Goal: Transaction & Acquisition: Purchase product/service

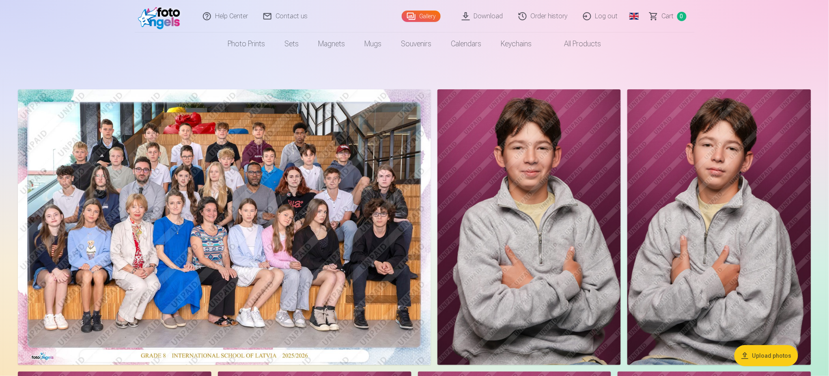
click at [634, 15] on link "Global" at bounding box center [634, 16] width 16 height 32
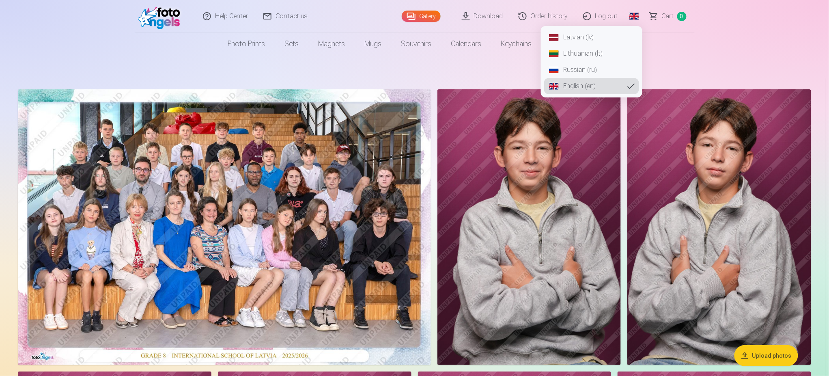
click at [592, 37] on link "Latvian (lv)" at bounding box center [591, 37] width 95 height 16
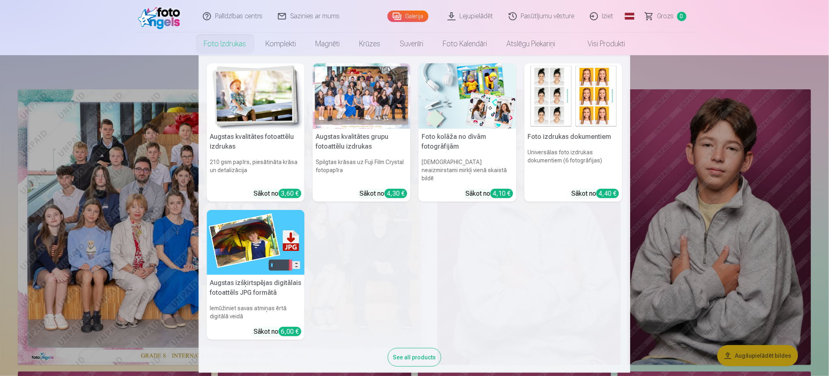
click at [564, 112] on img at bounding box center [574, 95] width 98 height 65
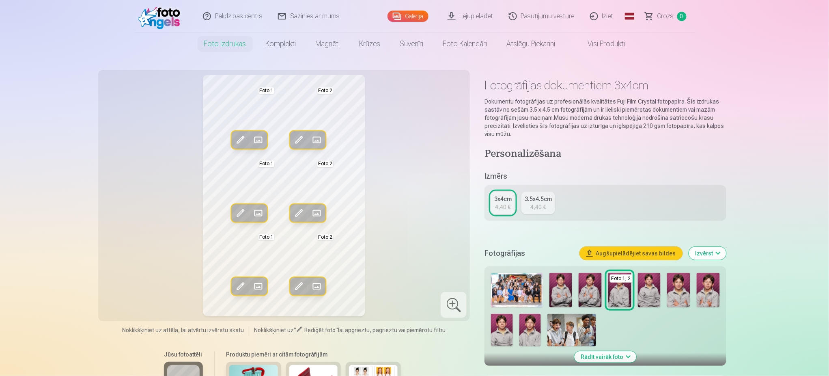
drag, startPoint x: 325, startPoint y: 223, endPoint x: 534, endPoint y: 331, distance: 235.3
click at [534, 331] on img at bounding box center [531, 330] width 22 height 32
click at [533, 330] on img at bounding box center [531, 330] width 22 height 32
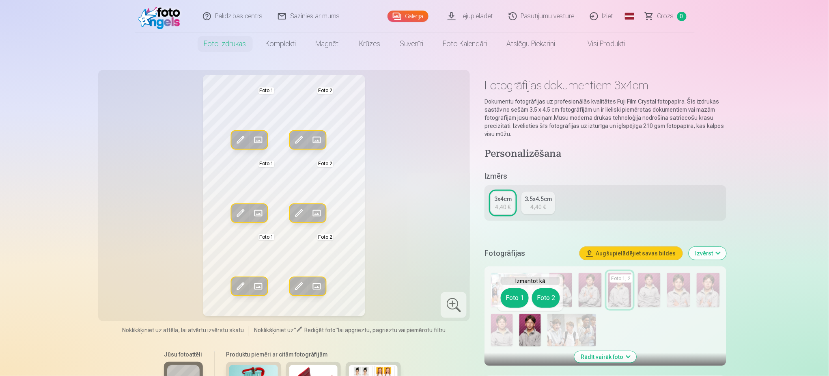
click at [260, 135] on span at bounding box center [258, 140] width 13 height 13
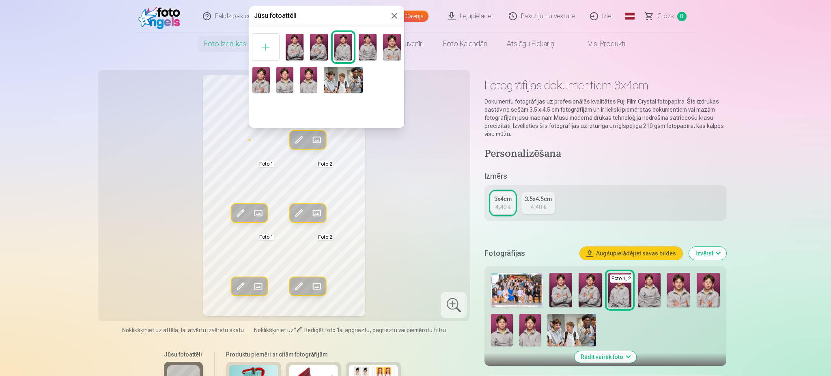
click at [255, 80] on img at bounding box center [261, 80] width 17 height 26
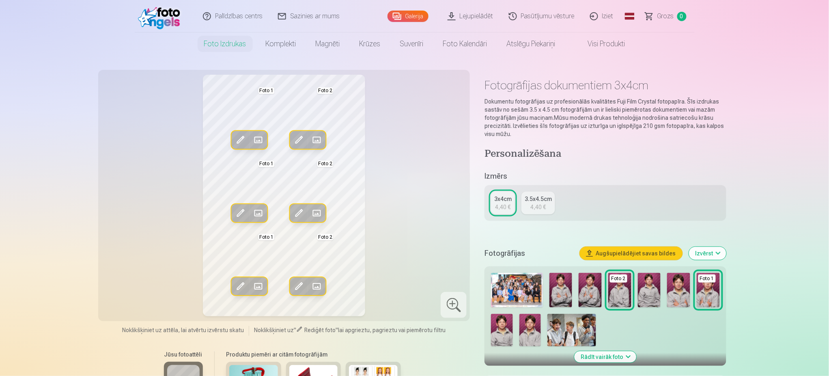
click at [410, 187] on div "Rediģēt foto Aizstāt Foto 1 Rediģēt foto Aizstāt Foto 2 Rediģēt foto Aizstāt Fo…" at bounding box center [284, 196] width 363 height 242
click at [296, 210] on span at bounding box center [299, 213] width 13 height 13
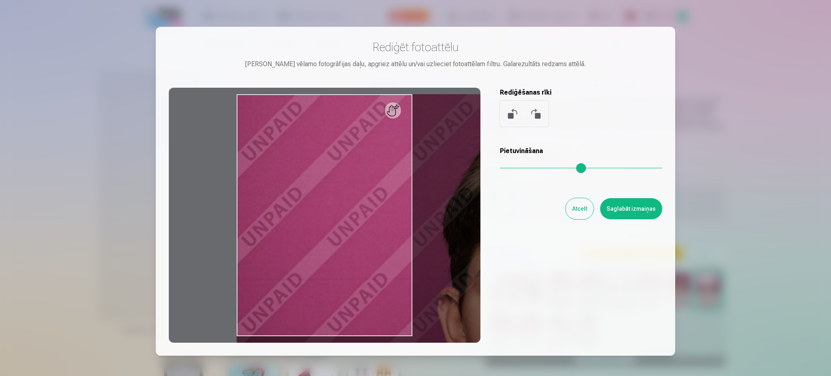
drag, startPoint x: 509, startPoint y: 165, endPoint x: 570, endPoint y: 161, distance: 60.6
click at [572, 167] on input "range" at bounding box center [581, 168] width 162 height 2
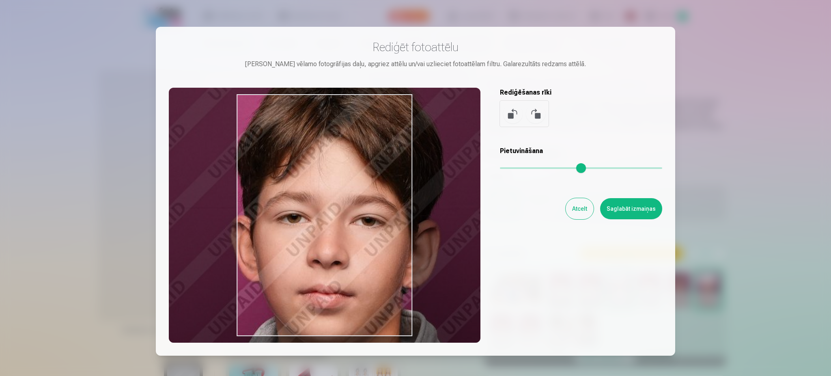
drag, startPoint x: 359, startPoint y: 214, endPoint x: 169, endPoint y: 160, distance: 197.3
click at [169, 160] on div at bounding box center [325, 215] width 312 height 255
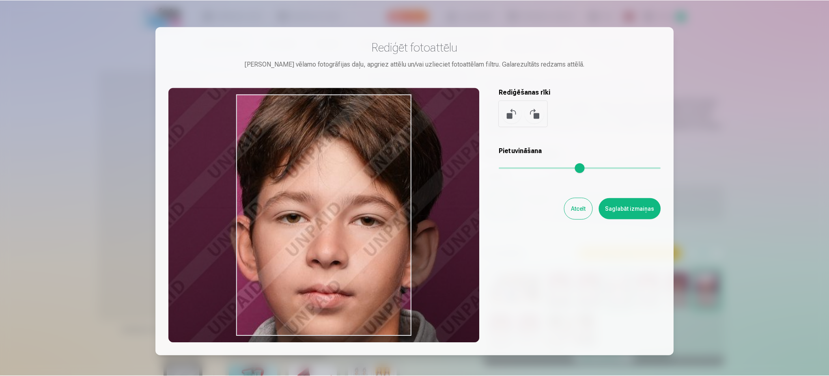
scroll to position [54, 0]
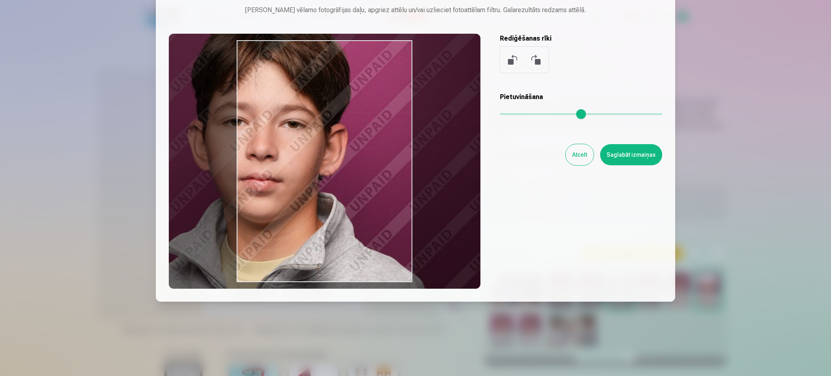
drag, startPoint x: 572, startPoint y: 112, endPoint x: 549, endPoint y: 113, distance: 22.8
click at [549, 113] on input "range" at bounding box center [581, 114] width 162 height 2
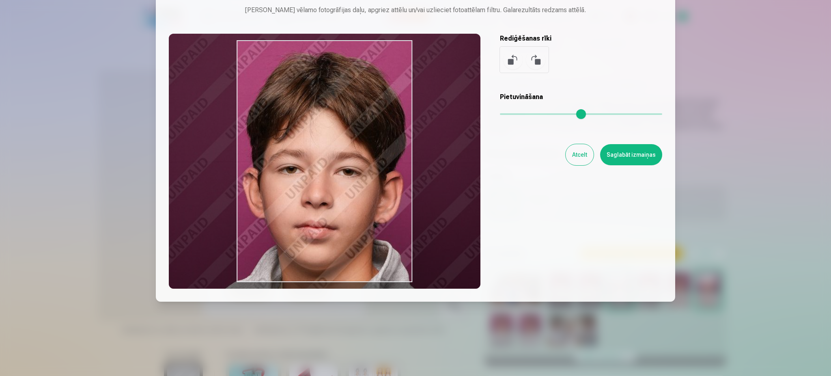
drag, startPoint x: 330, startPoint y: 166, endPoint x: 384, endPoint y: 212, distance: 70.6
click at [384, 212] on div at bounding box center [325, 161] width 312 height 255
type input "****"
click at [644, 158] on button "Saglabāt izmaiņas" at bounding box center [631, 154] width 62 height 21
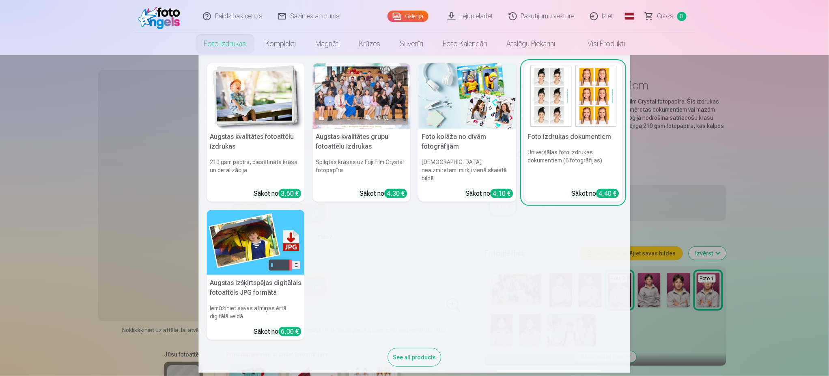
click at [235, 44] on link "Foto izdrukas" at bounding box center [225, 43] width 62 height 23
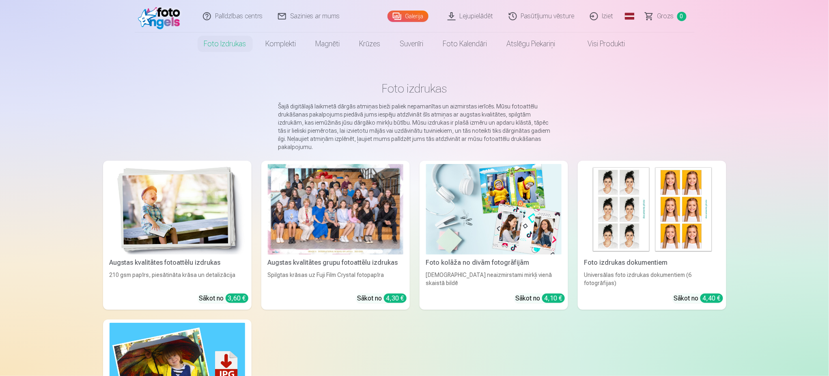
click at [600, 15] on link "Iziet" at bounding box center [602, 16] width 39 height 32
